Goal: Check status: Check status

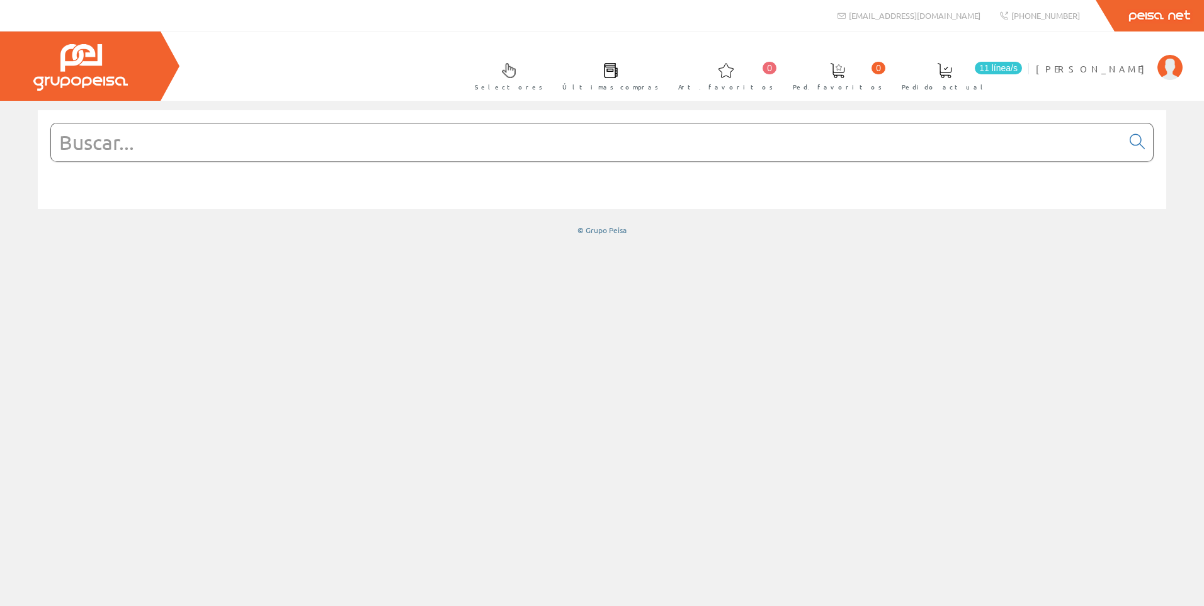
click at [330, 145] on input "text" at bounding box center [586, 142] width 1071 height 38
click at [1140, 61] on link "[PERSON_NAME]" at bounding box center [1109, 58] width 147 height 12
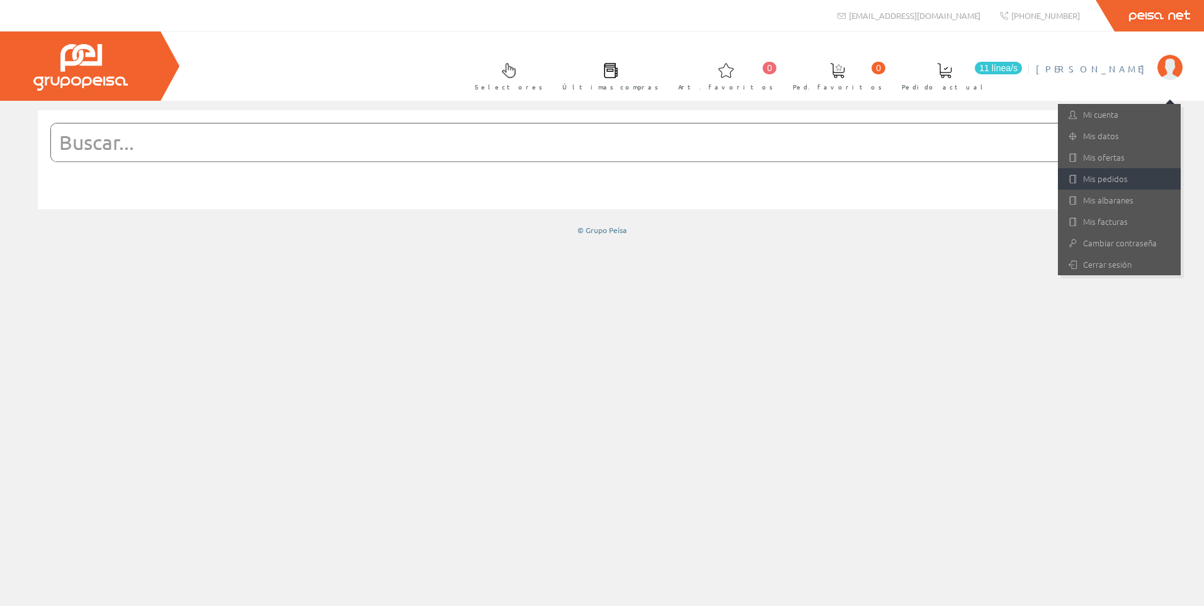
click at [1111, 182] on link "Mis pedidos" at bounding box center [1119, 178] width 123 height 21
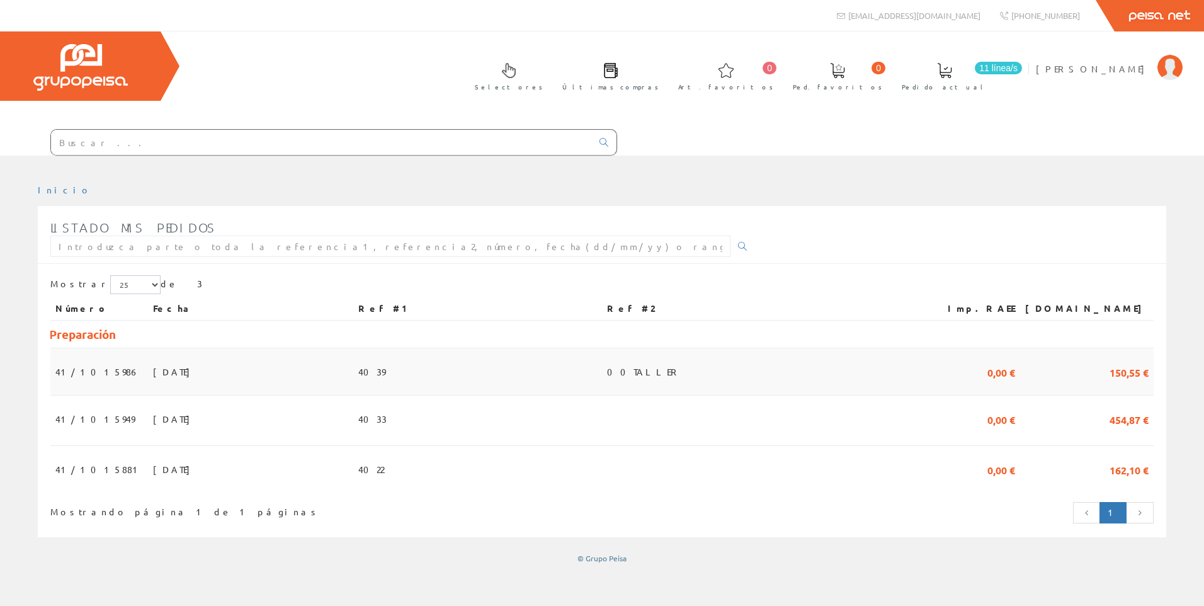
click at [353, 379] on td "[DATE]" at bounding box center [250, 371] width 205 height 47
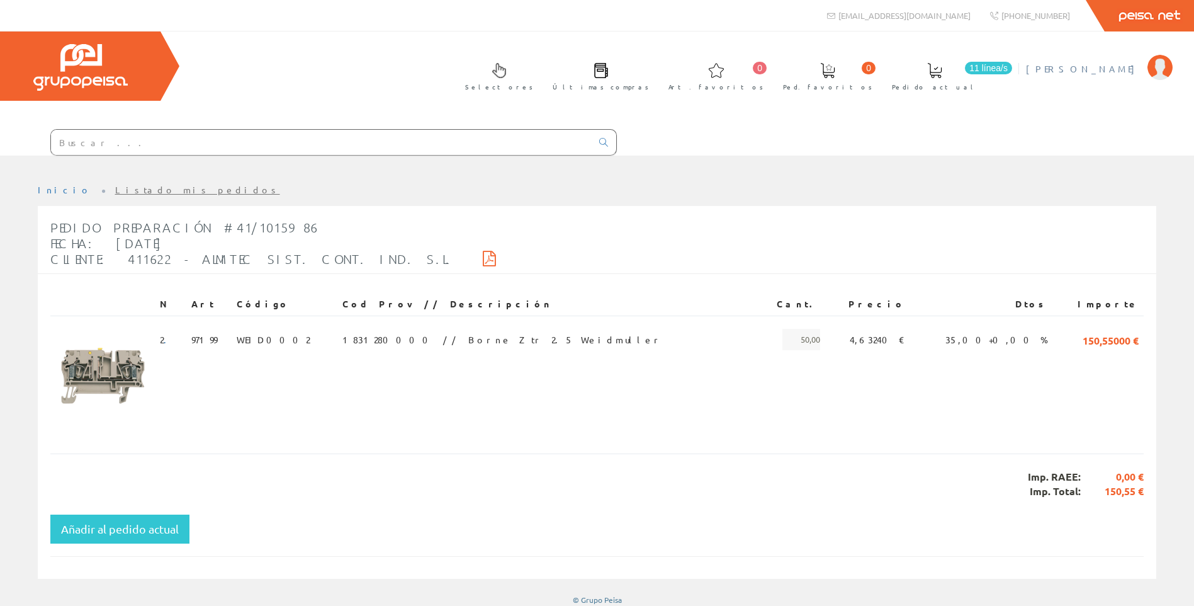
click at [1127, 70] on span "[PERSON_NAME]" at bounding box center [1083, 68] width 115 height 13
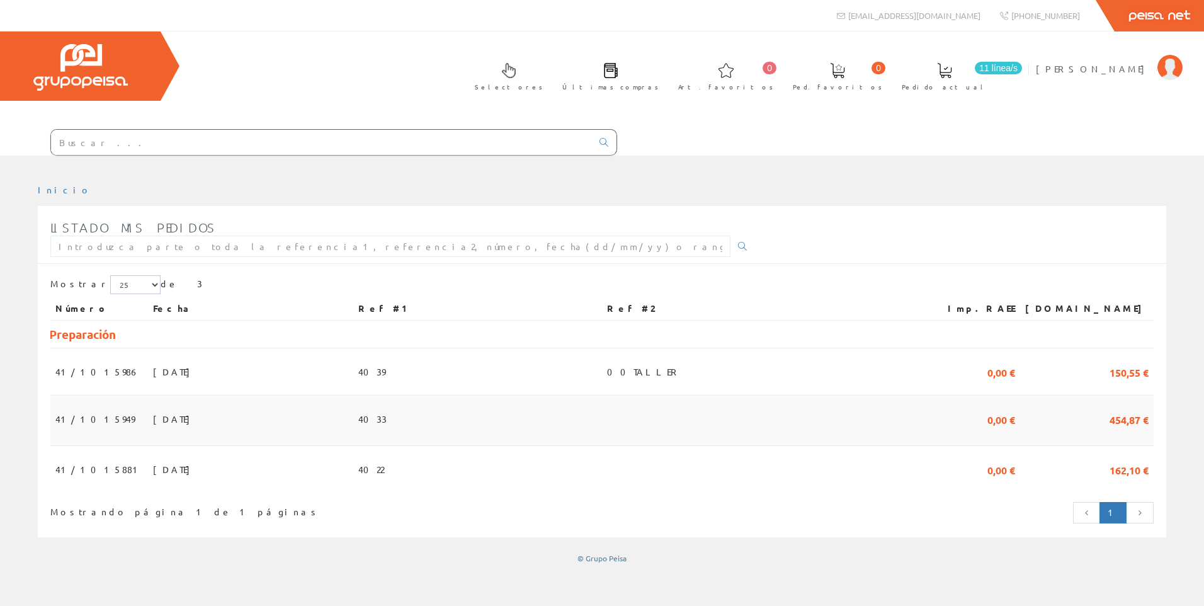
click at [160, 422] on span "[DATE]" at bounding box center [174, 418] width 43 height 21
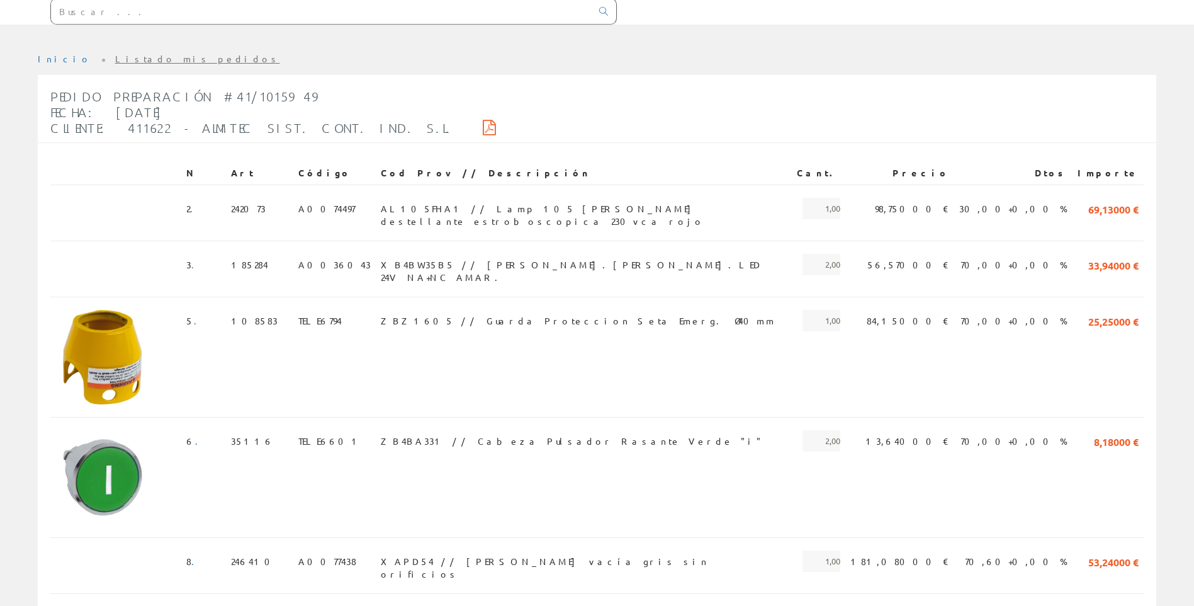
scroll to position [189, 0]
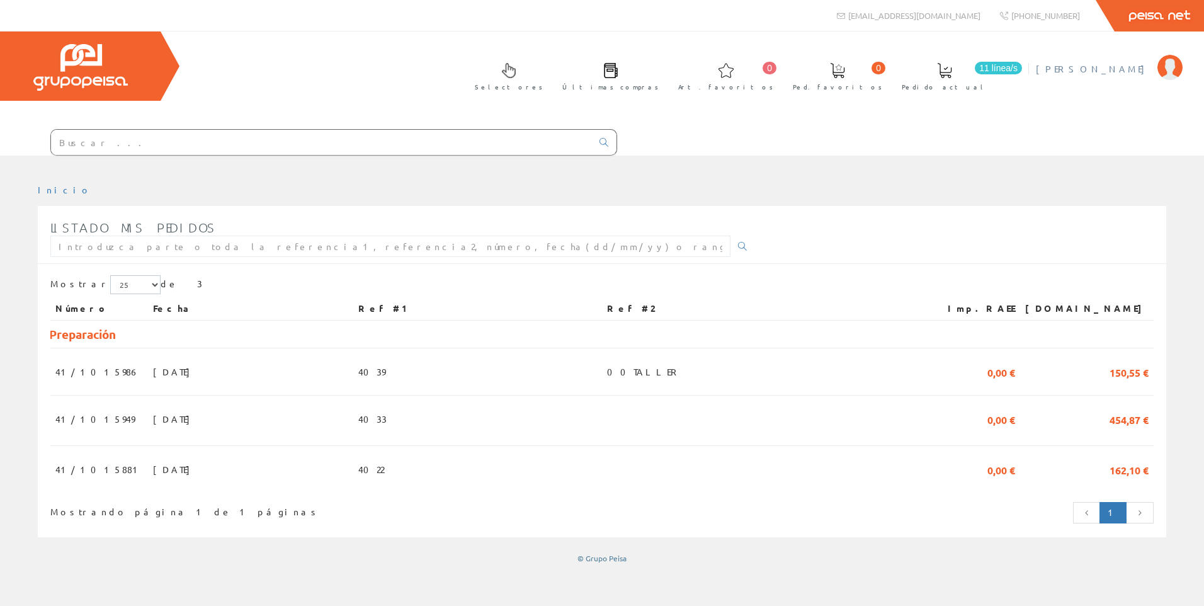
click at [1138, 65] on span "[PERSON_NAME]" at bounding box center [1093, 68] width 115 height 13
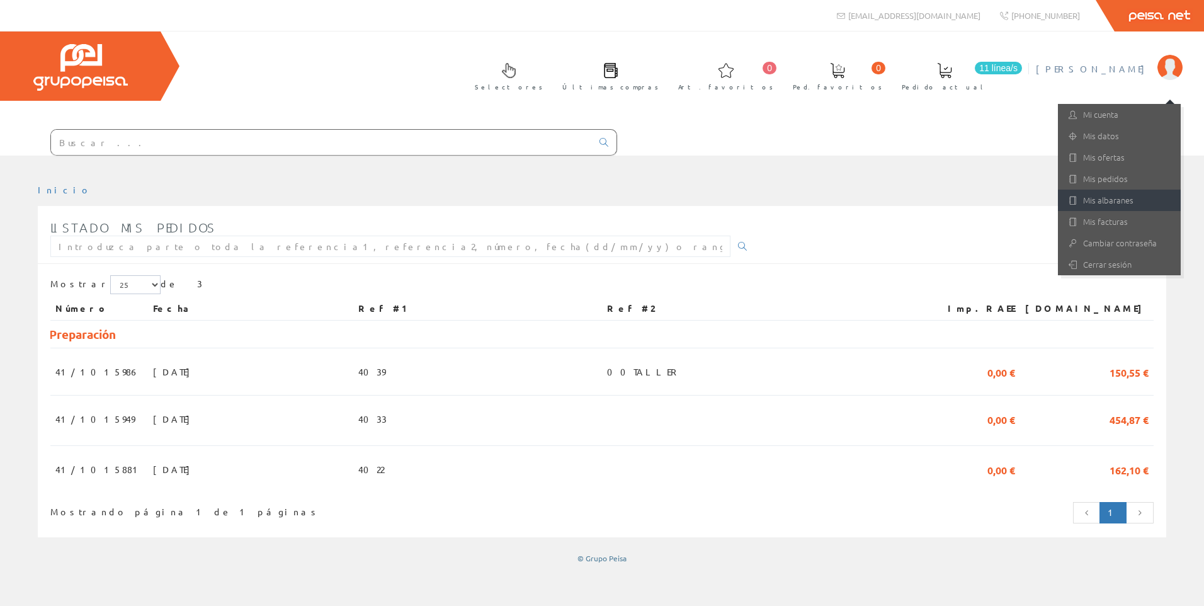
click at [1110, 199] on link "Mis albaranes" at bounding box center [1119, 200] width 123 height 21
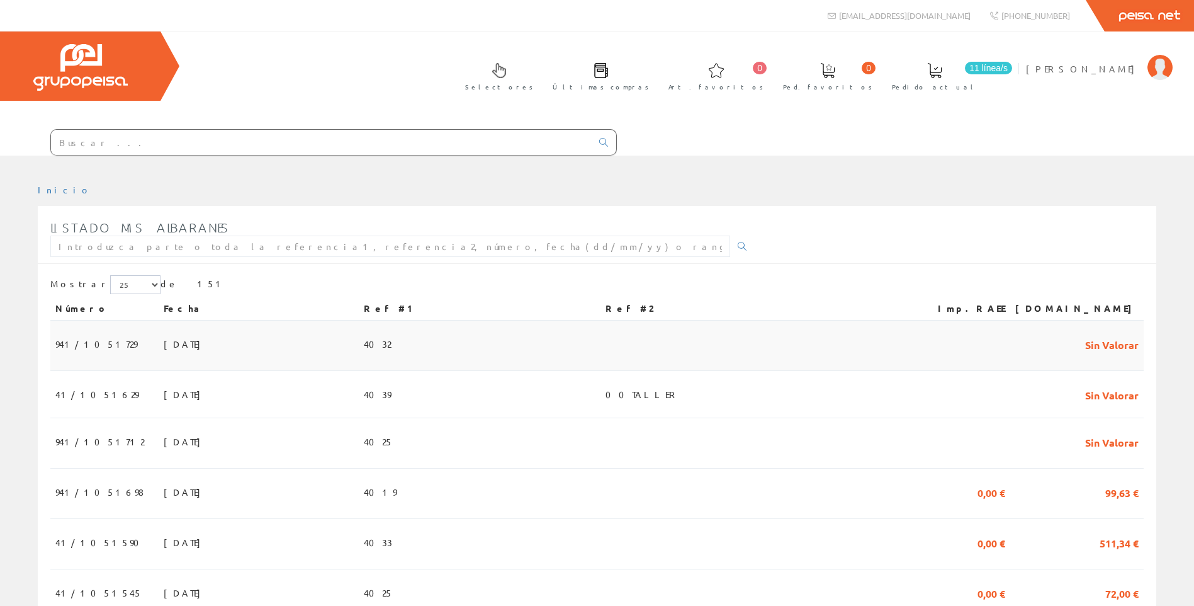
click at [164, 349] on span "[DATE]" at bounding box center [185, 343] width 43 height 21
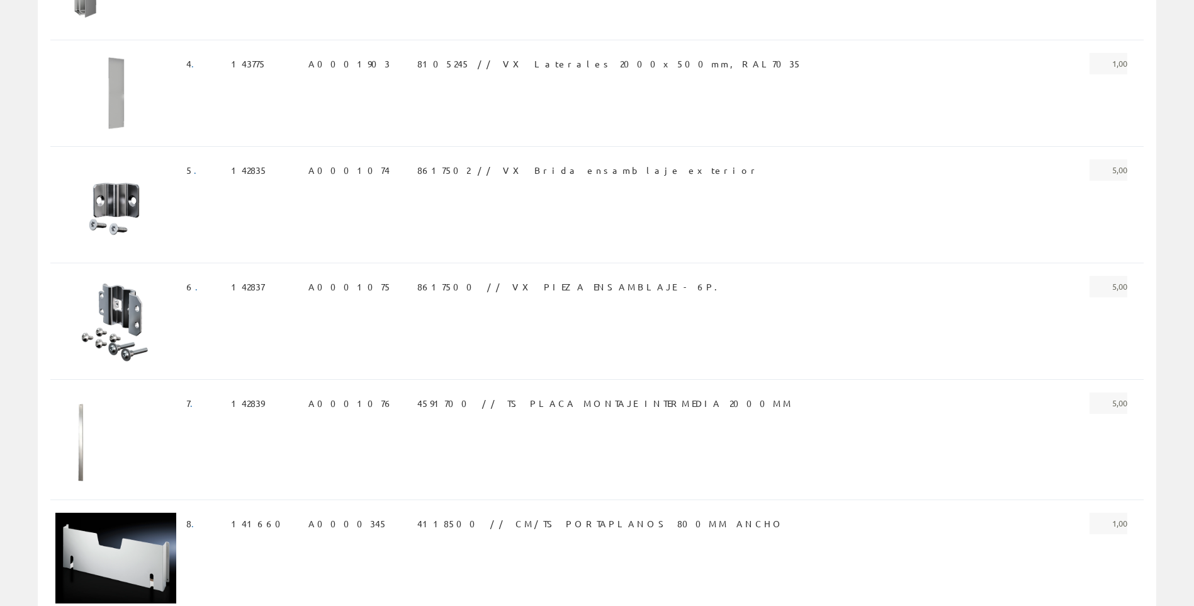
scroll to position [630, 0]
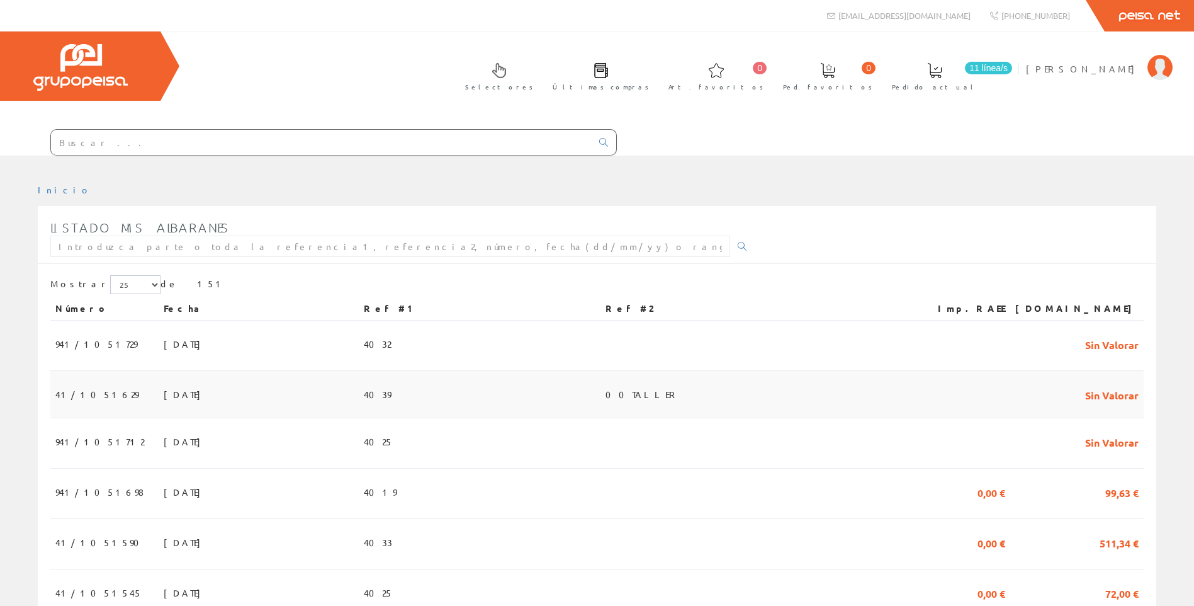
click at [213, 399] on td "[DATE]" at bounding box center [259, 394] width 200 height 47
